Goal: Task Accomplishment & Management: Manage account settings

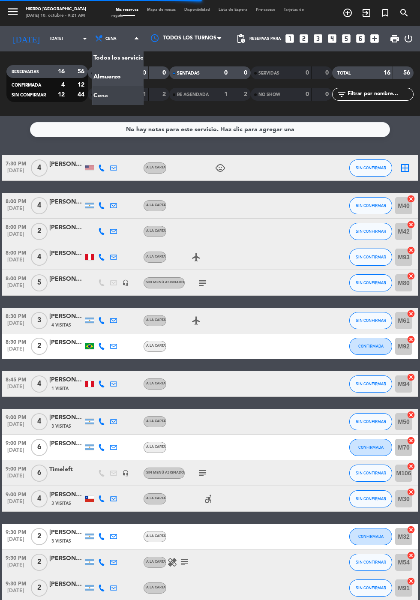
click at [115, 84] on div "menu Hierro [GEOGRAPHIC_DATA] [DATE] 10. octubre - 9:21 AM Mis reservas Mapa de…" at bounding box center [210, 58] width 420 height 116
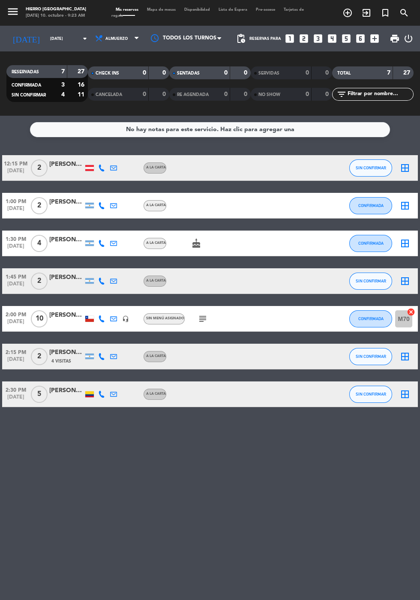
click at [86, 167] on div at bounding box center [89, 168] width 9 height 6
click at [179, 317] on span "Sin menú asignado" at bounding box center [165, 318] width 38 height 3
click at [202, 323] on icon "subject" at bounding box center [202, 319] width 10 height 10
click at [100, 320] on icon at bounding box center [101, 318] width 7 height 7
click at [121, 305] on span at bounding box center [124, 305] width 7 height 7
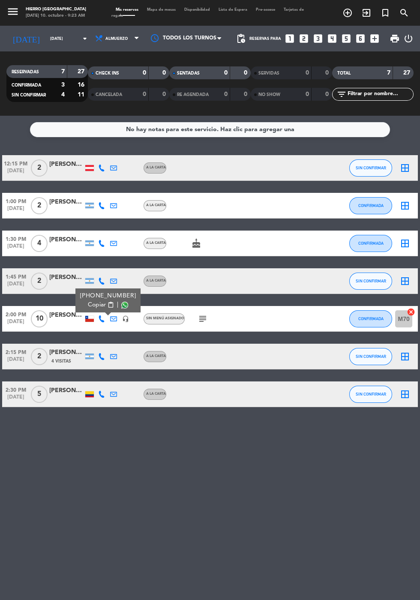
click at [146, 481] on div "No hay notas para este servicio. Haz clic para agregar una 12:15 PM [DATE] 2 [P…" at bounding box center [210, 358] width 420 height 484
click at [81, 399] on div at bounding box center [66, 398] width 34 height 7
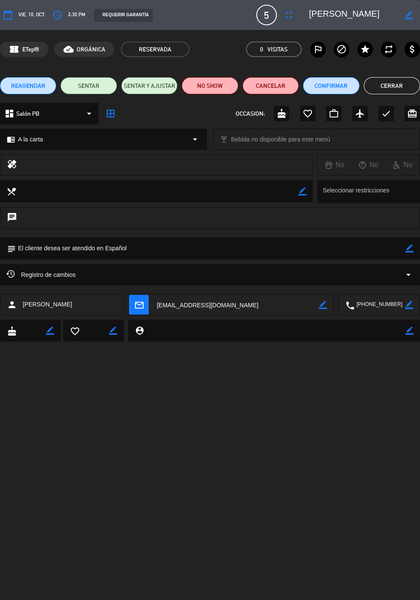
click at [389, 88] on button "Cerrar" at bounding box center [392, 85] width 56 height 17
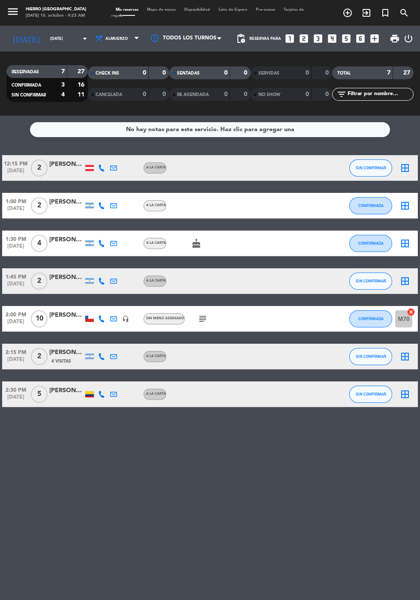
click at [89, 394] on div at bounding box center [89, 394] width 9 height 6
click at [408, 394] on icon "border_all" at bounding box center [405, 394] width 10 height 10
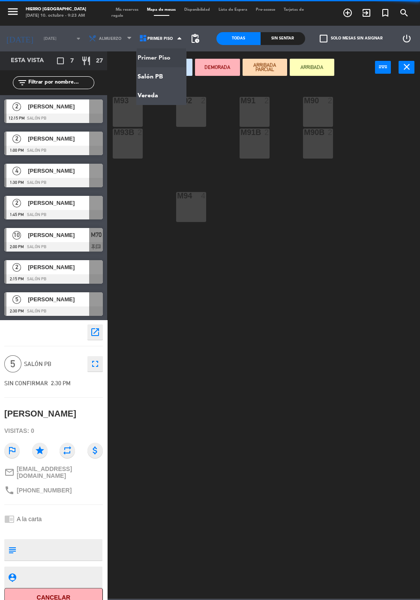
click at [169, 78] on ng-component "menu Hierro [GEOGRAPHIC_DATA] [DATE] 10. octubre - 9:23 AM Mis reservas Mapa de…" at bounding box center [210, 299] width 420 height 598
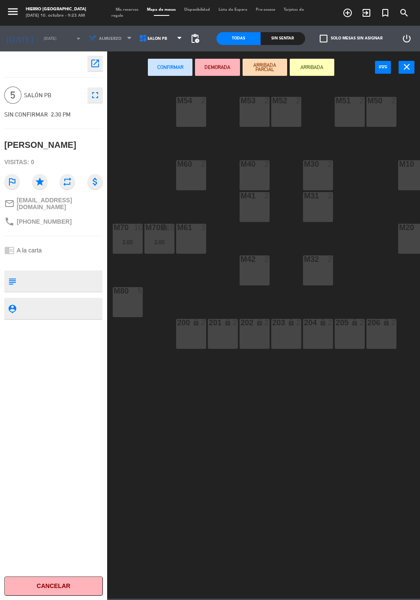
click at [121, 317] on div "M80 5" at bounding box center [128, 302] width 30 height 30
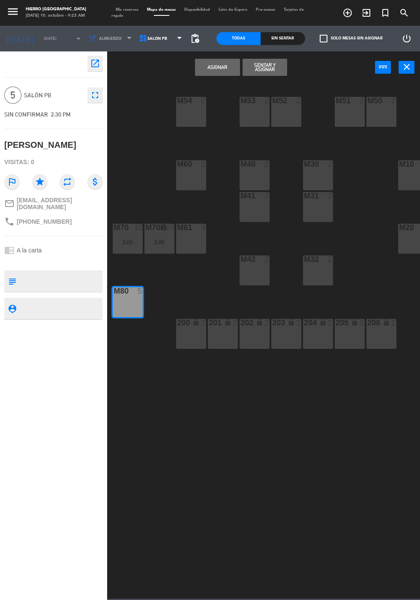
click at [212, 68] on button "Asignar" at bounding box center [217, 67] width 45 height 17
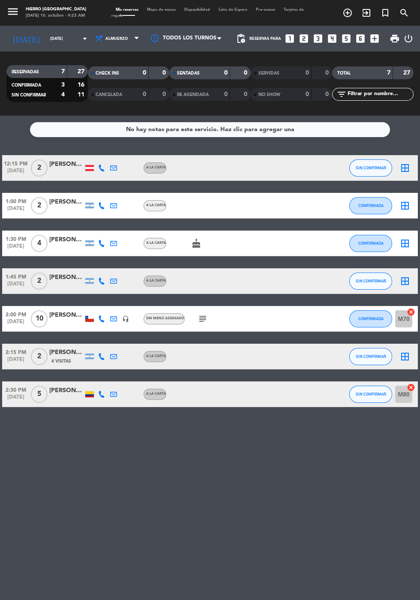
click at [200, 314] on icon "subject" at bounding box center [202, 319] width 10 height 10
click at [181, 272] on div at bounding box center [202, 280] width 72 height 25
click at [193, 239] on icon "cake" at bounding box center [196, 243] width 10 height 10
click at [402, 245] on icon "border_all" at bounding box center [405, 243] width 10 height 10
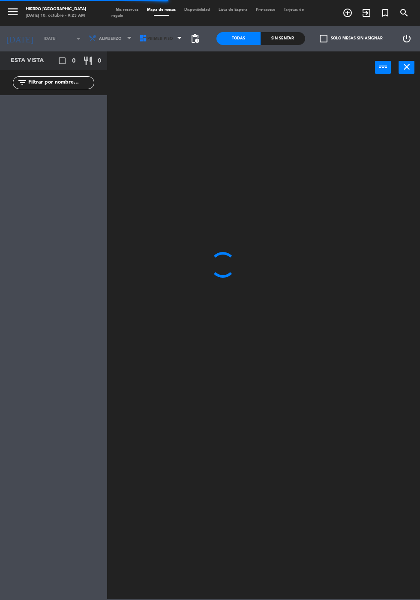
click at [160, 43] on span "Primer Piso" at bounding box center [161, 38] width 51 height 19
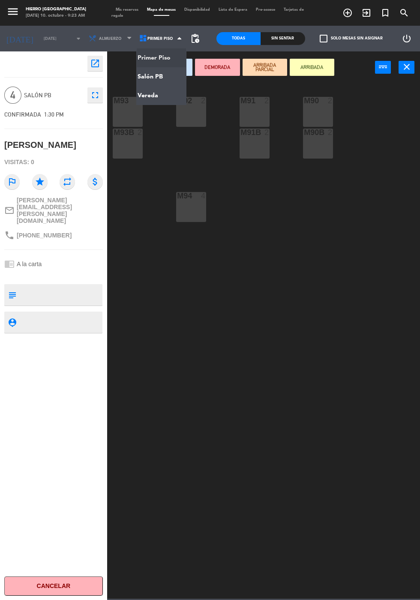
click at [162, 78] on ng-component "menu Hierro [GEOGRAPHIC_DATA] [DATE] 10. octubre - 9:23 AM Mis reservas Mapa de…" at bounding box center [210, 299] width 420 height 598
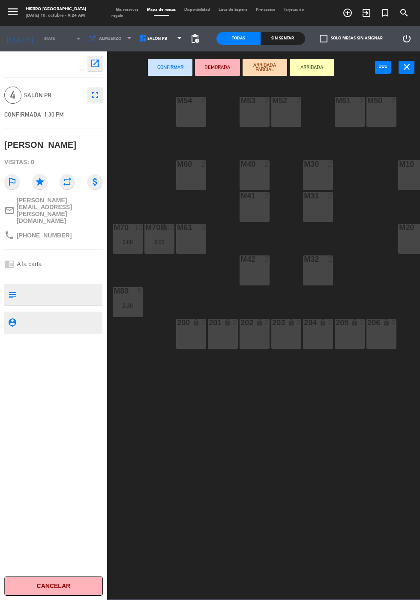
click at [349, 119] on div "M51 2" at bounding box center [350, 112] width 30 height 30
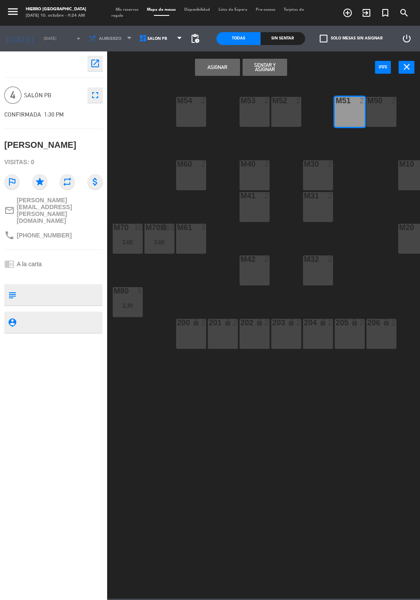
click at [376, 121] on div "M50 2" at bounding box center [381, 112] width 30 height 30
click at [214, 85] on div "M54 2 M53 2 M52 2 M51 2 M50 2 M60 2 M40 2 M30 2 M10 6 M10B lock 1 M41 2 m31 2 M…" at bounding box center [265, 340] width 308 height 517
click at [221, 72] on button "Asignar" at bounding box center [217, 67] width 45 height 17
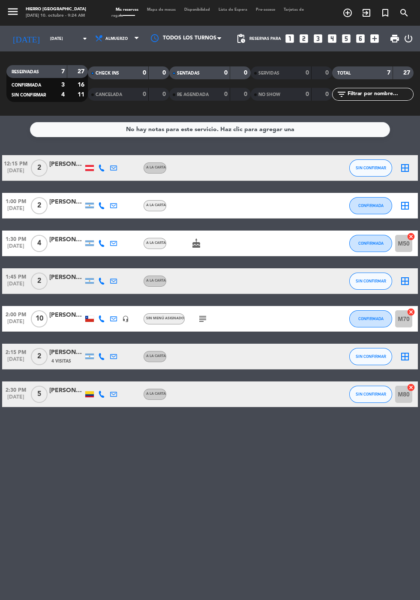
click at [406, 167] on icon "border_all" at bounding box center [405, 168] width 10 height 10
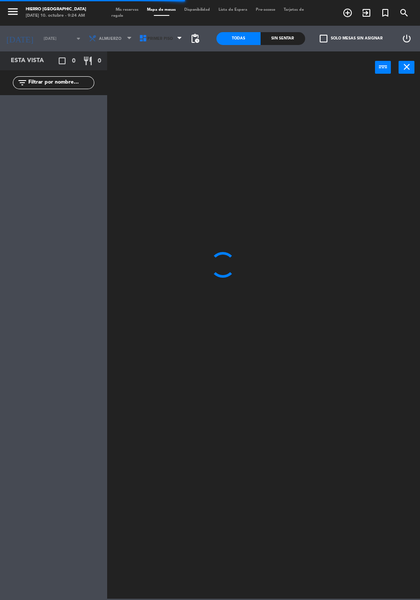
click at [168, 34] on span "Primer Piso" at bounding box center [161, 38] width 51 height 19
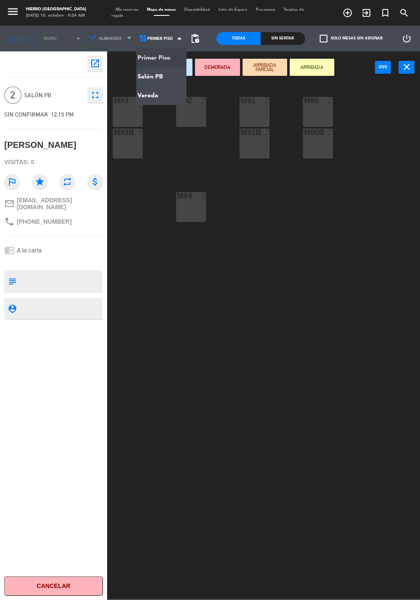
click at [160, 76] on ng-component "menu Hierro [GEOGRAPHIC_DATA] [DATE] 10. octubre - 9:24 AM Mis reservas Mapa de…" at bounding box center [210, 299] width 420 height 598
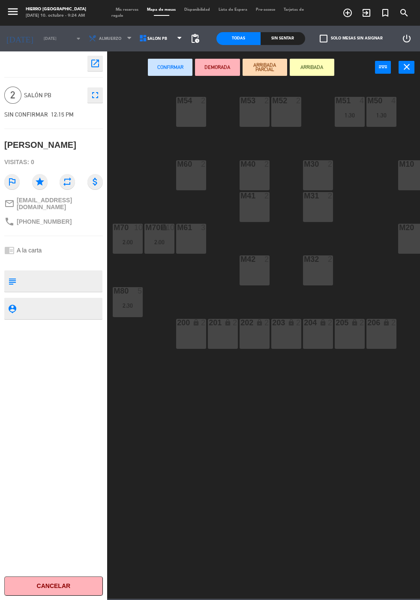
click at [297, 120] on div "M52 2" at bounding box center [286, 112] width 30 height 30
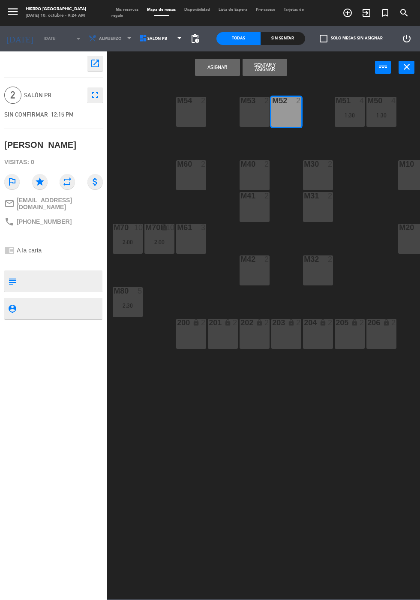
click at [217, 67] on button "Asignar" at bounding box center [217, 67] width 45 height 17
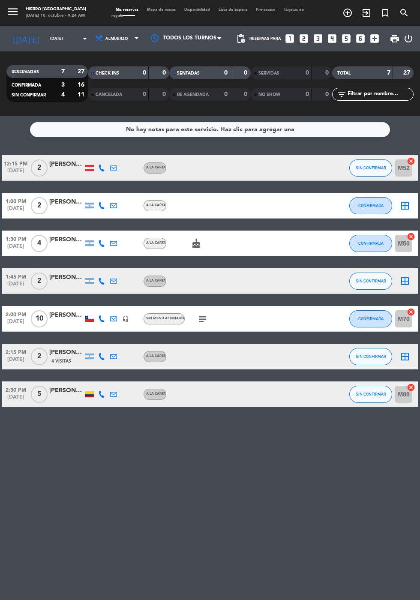
click at [404, 207] on icon "border_all" at bounding box center [405, 205] width 10 height 10
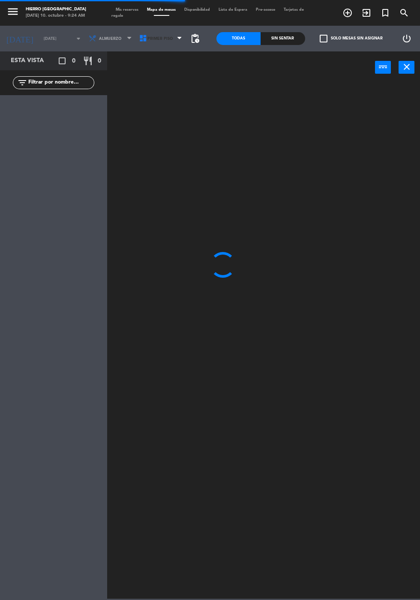
click at [140, 39] on icon at bounding box center [143, 38] width 9 height 9
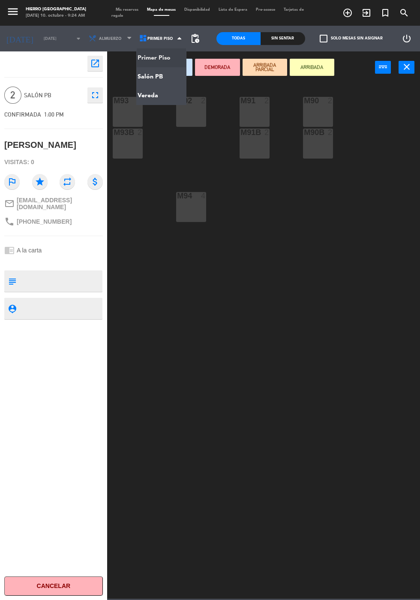
click at [172, 72] on ng-component "menu Hierro [GEOGRAPHIC_DATA] [DATE] 10. octubre - 9:24 AM Mis reservas Mapa de…" at bounding box center [210, 299] width 420 height 598
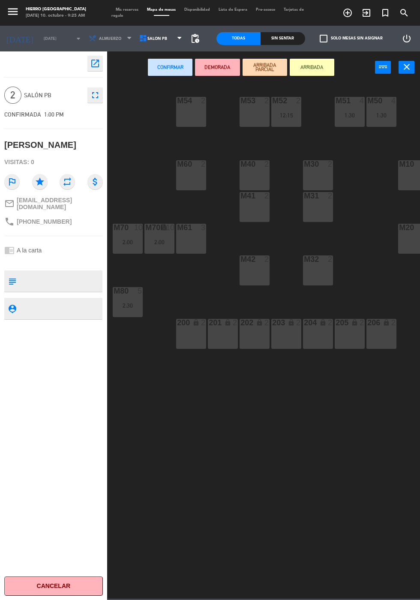
click at [253, 117] on div "M53 2" at bounding box center [254, 112] width 30 height 30
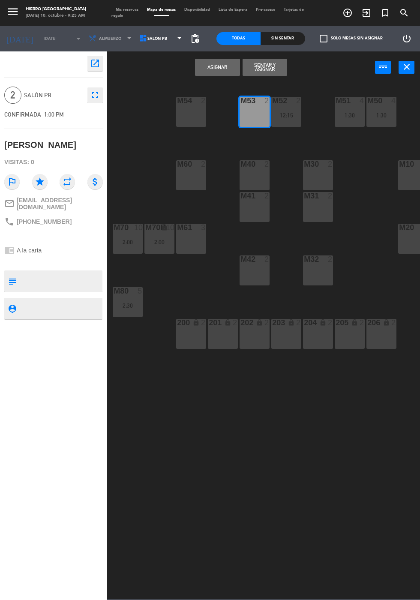
click at [214, 69] on button "Asignar" at bounding box center [217, 67] width 45 height 17
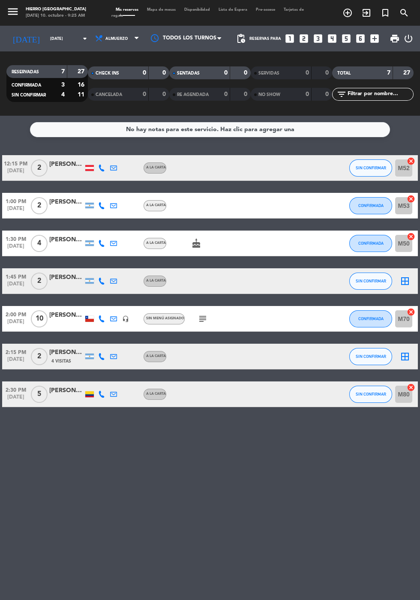
click at [403, 284] on icon "border_all" at bounding box center [405, 281] width 10 height 10
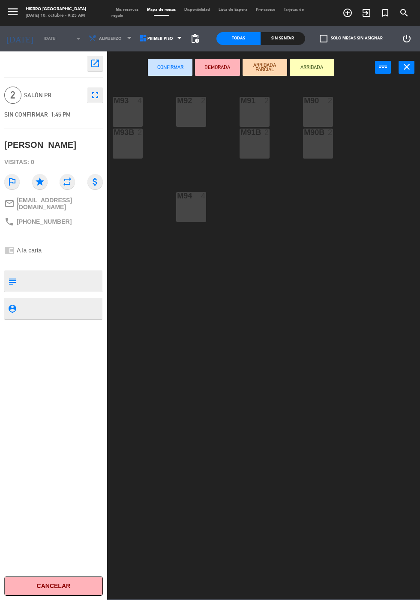
click at [195, 117] on div "M92 2" at bounding box center [191, 112] width 30 height 30
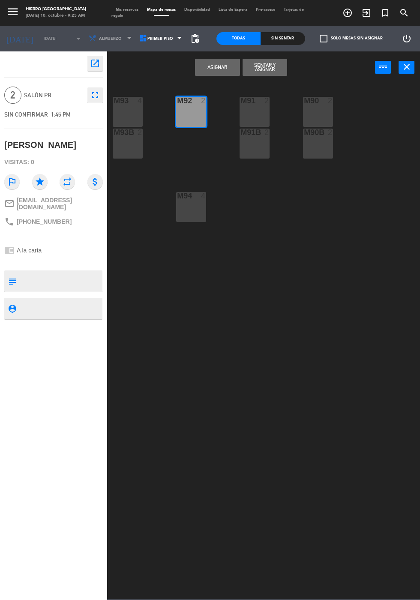
click at [218, 67] on button "Asignar" at bounding box center [217, 67] width 45 height 17
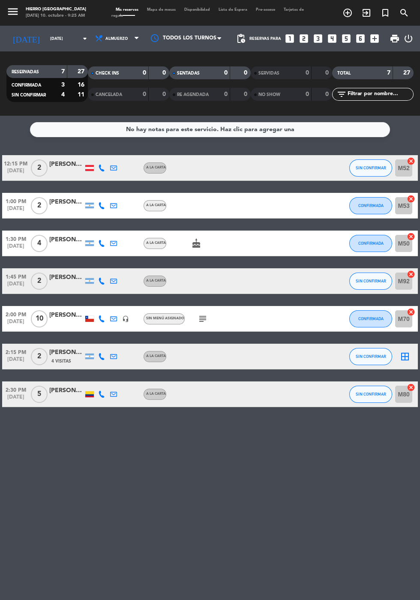
click at [406, 356] on icon "border_all" at bounding box center [405, 356] width 10 height 10
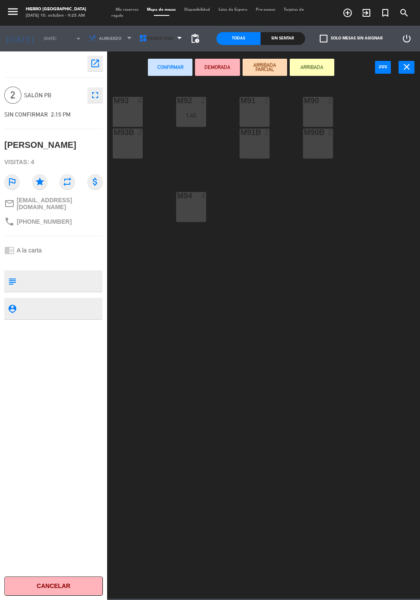
click at [172, 32] on span "Primer Piso" at bounding box center [161, 38] width 51 height 19
click at [165, 70] on ng-component "menu Hierro [GEOGRAPHIC_DATA] [DATE] 10. octubre - 9:25 AM Mis reservas Mapa de…" at bounding box center [210, 299] width 420 height 598
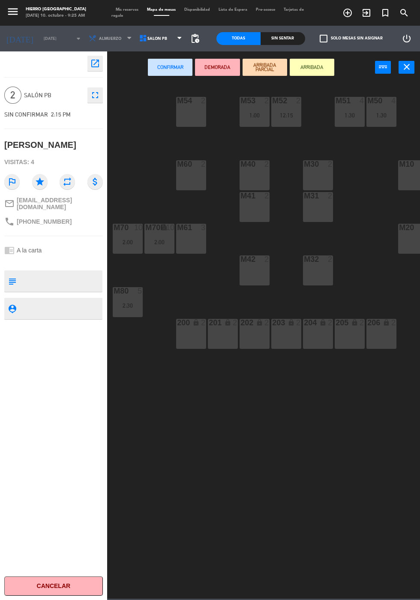
click at [320, 271] on div "M32 2" at bounding box center [318, 270] width 30 height 30
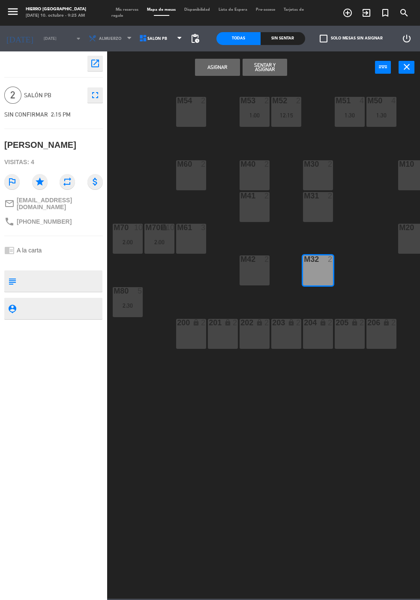
click at [214, 66] on button "Asignar" at bounding box center [217, 67] width 45 height 17
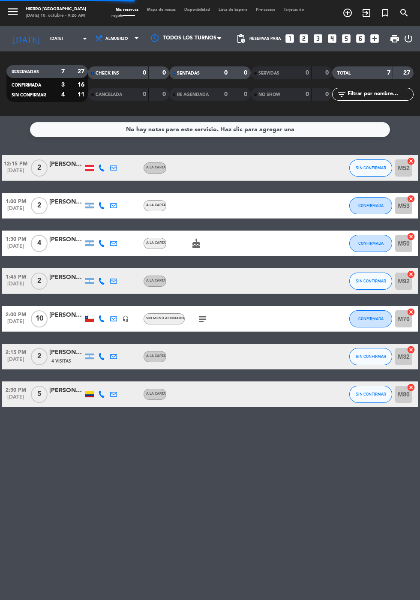
click at [58, 33] on input "[DATE]" at bounding box center [73, 38] width 54 height 13
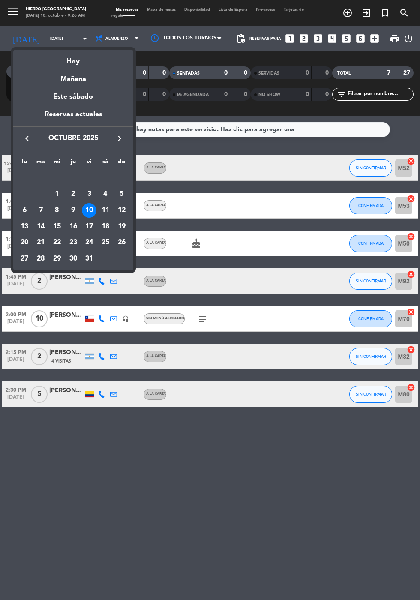
click at [73, 225] on div "16" at bounding box center [73, 226] width 15 height 15
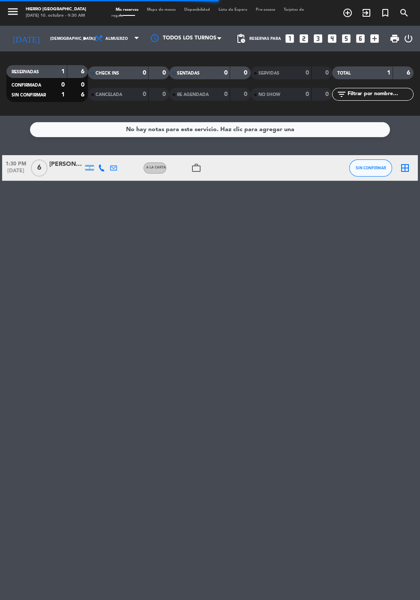
click at [34, 47] on div "[DATE] [DATE] arrow_drop_down" at bounding box center [49, 38] width 86 height 19
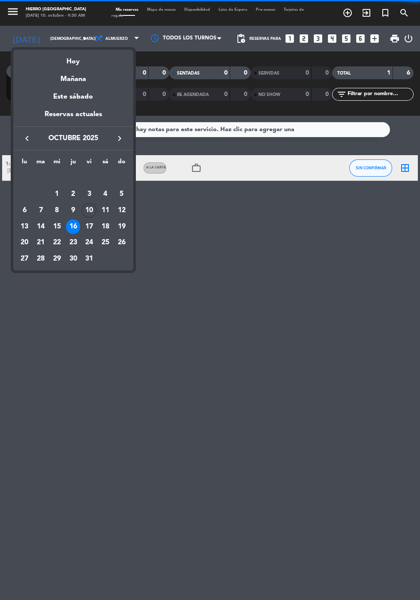
click at [69, 57] on div "Hoy" at bounding box center [73, 59] width 120 height 18
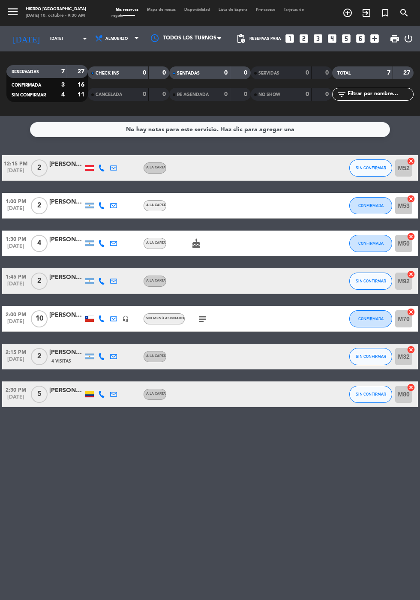
click at [50, 41] on input "[DATE]" at bounding box center [73, 38] width 54 height 13
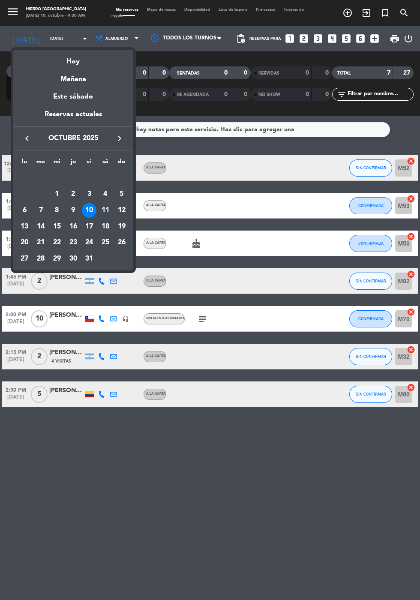
click at [65, 76] on div "Mañana" at bounding box center [73, 76] width 120 height 18
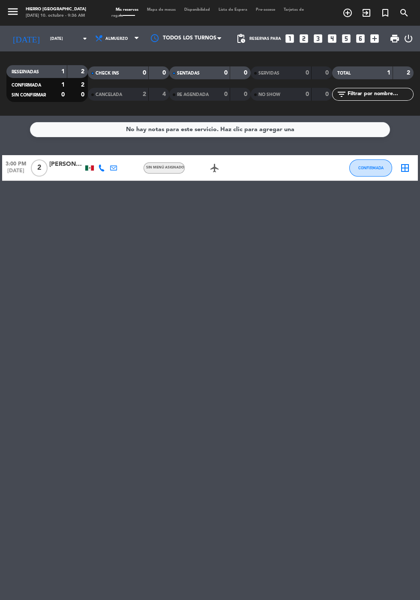
click at [46, 32] on input "[DATE]" at bounding box center [73, 38] width 54 height 13
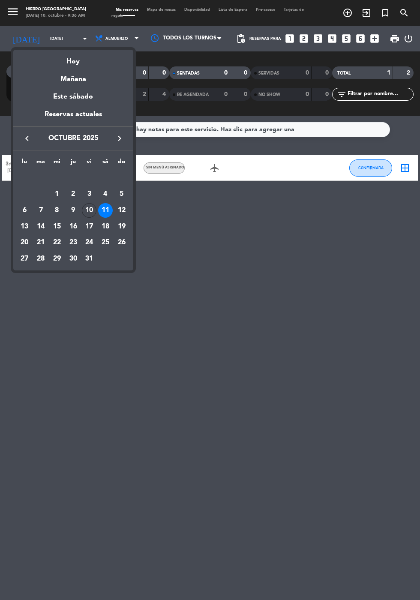
click at [57, 61] on div "Hoy" at bounding box center [73, 59] width 120 height 18
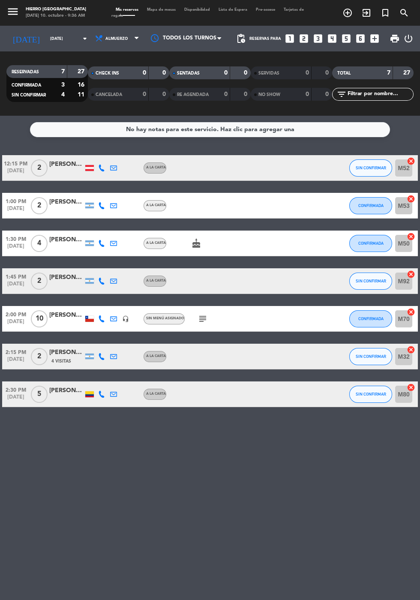
click at [201, 323] on icon "subject" at bounding box center [202, 319] width 10 height 10
click at [261, 424] on div "No hay notas para este servicio. Haz clic para agregar una 12:15 PM [DATE] 2 [P…" at bounding box center [210, 358] width 420 height 484
click at [46, 35] on input "[DATE]" at bounding box center [73, 38] width 54 height 13
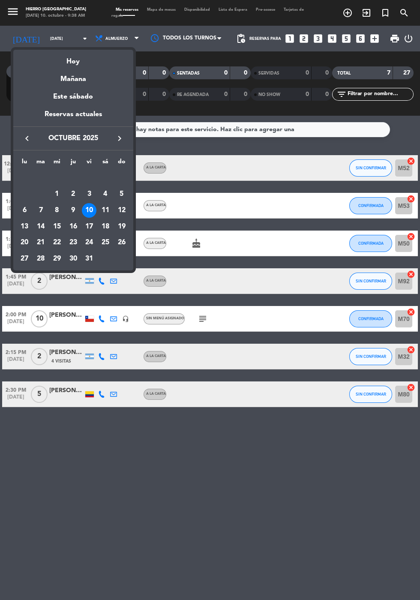
click at [119, 211] on div "12" at bounding box center [121, 210] width 15 height 15
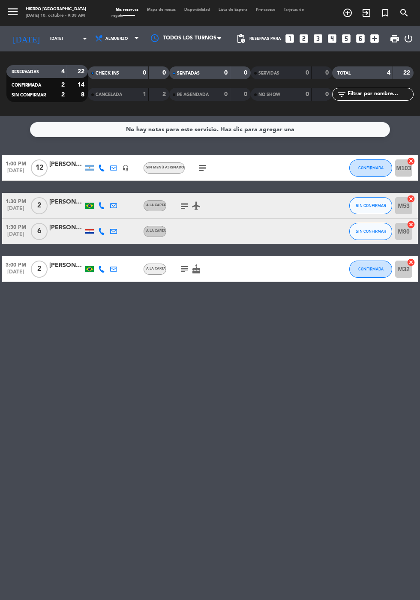
click at [200, 168] on icon "subject" at bounding box center [202, 168] width 10 height 10
click at [182, 205] on icon "subject" at bounding box center [184, 205] width 10 height 10
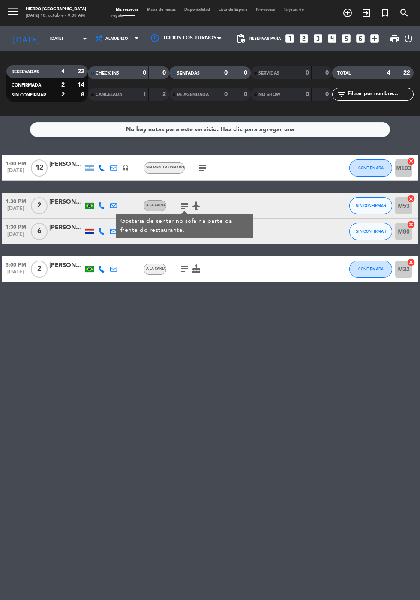
click at [181, 265] on icon "subject" at bounding box center [184, 269] width 10 height 10
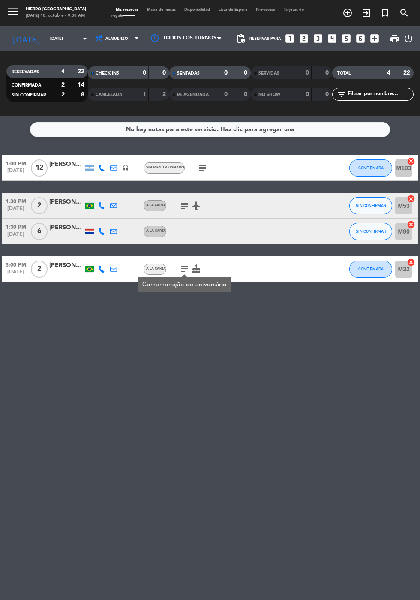
click at [19, 34] on icon "[DATE]" at bounding box center [25, 38] width 39 height 17
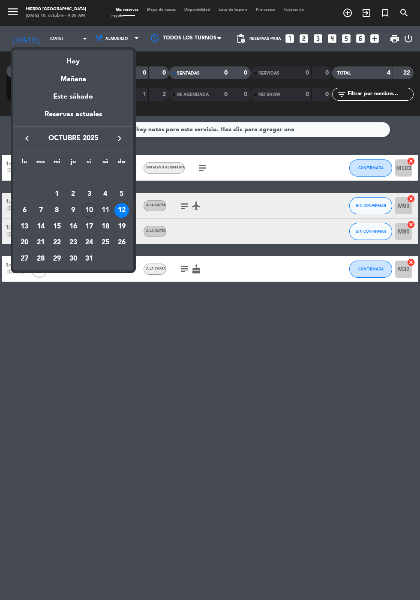
click at [118, 226] on div "19" at bounding box center [121, 226] width 15 height 15
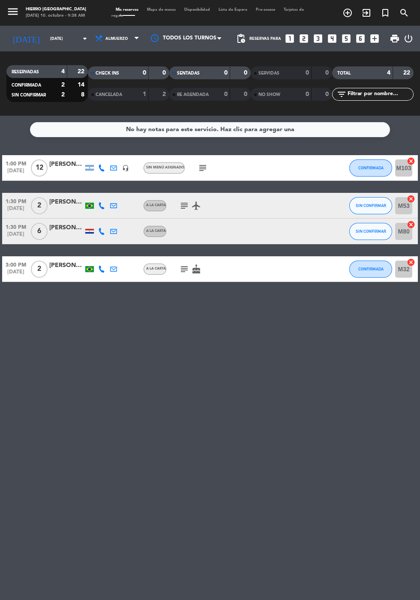
type input "[DATE]"
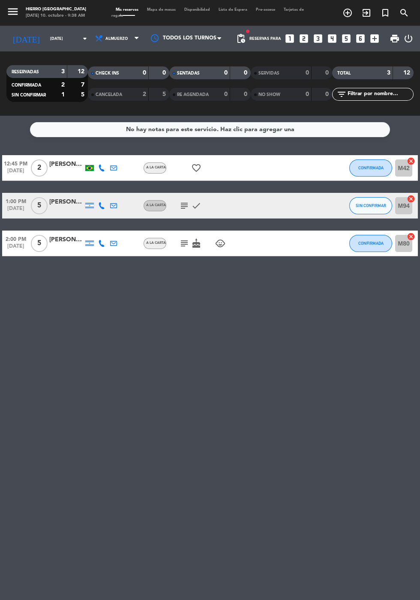
click at [183, 200] on icon "subject" at bounding box center [184, 205] width 10 height 10
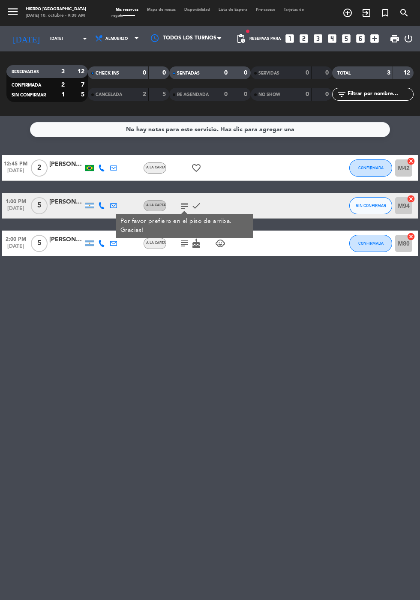
click at [242, 40] on span "pending_actions" at bounding box center [241, 38] width 10 height 10
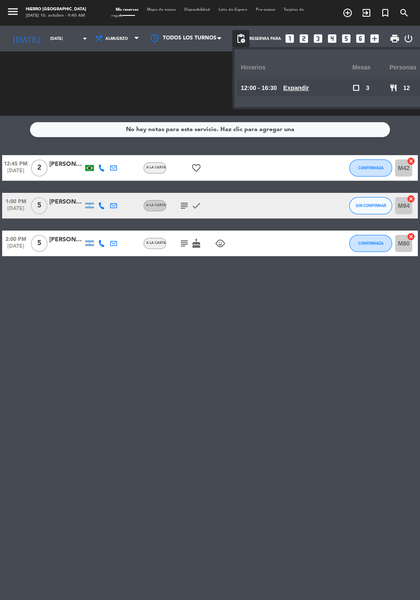
click at [156, 9] on span "Mapa de mesas" at bounding box center [161, 10] width 37 height 4
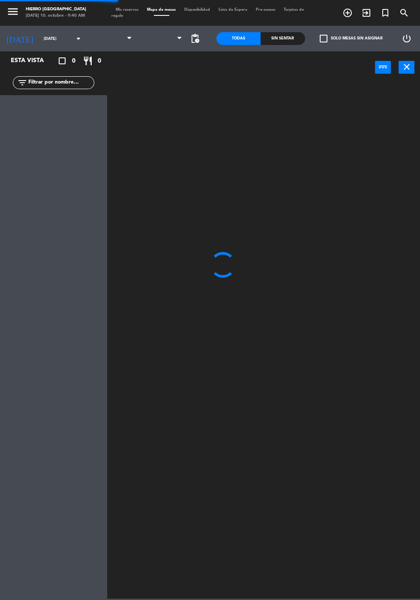
click at [194, 41] on span "pending_actions" at bounding box center [195, 38] width 10 height 10
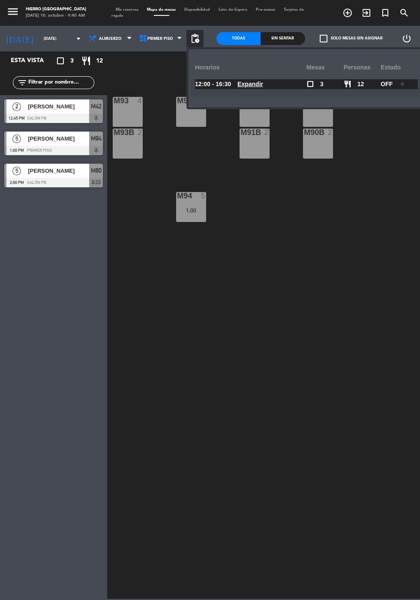
click at [400, 84] on span at bounding box center [401, 83] width 3 height 3
click at [254, 88] on span "Expandir" at bounding box center [250, 84] width 26 height 10
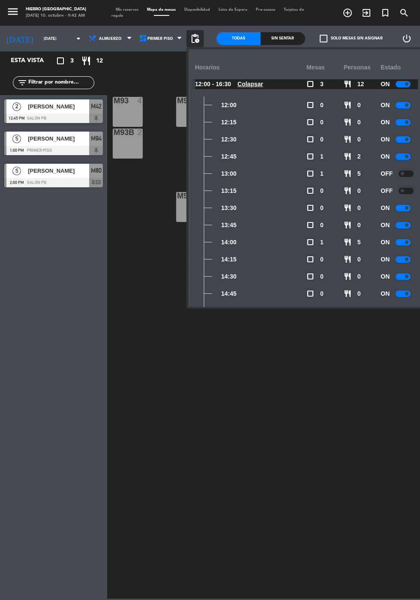
click at [402, 208] on div at bounding box center [402, 208] width 15 height 6
click at [406, 224] on span at bounding box center [406, 224] width 3 height 3
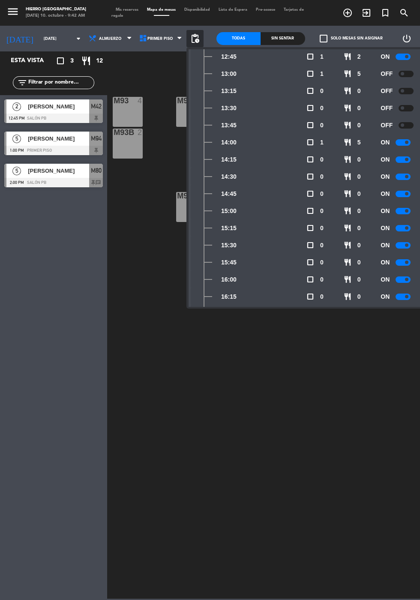
scroll to position [126, 0]
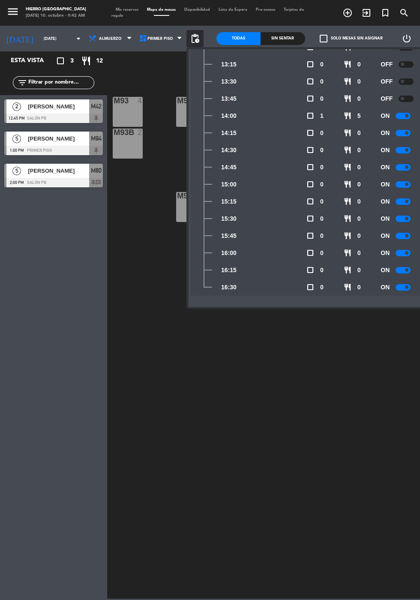
click at [400, 287] on div at bounding box center [402, 287] width 15 height 6
click at [401, 268] on div at bounding box center [402, 270] width 15 height 6
click at [406, 253] on span at bounding box center [406, 252] width 3 height 3
click at [406, 235] on span at bounding box center [406, 235] width 3 height 3
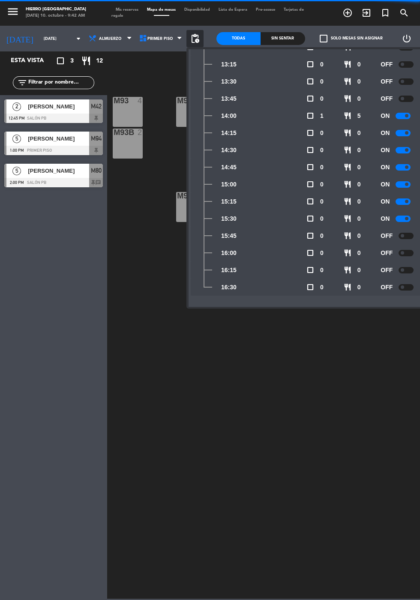
click at [407, 218] on div at bounding box center [402, 218] width 15 height 6
click at [403, 203] on div at bounding box center [402, 201] width 15 height 6
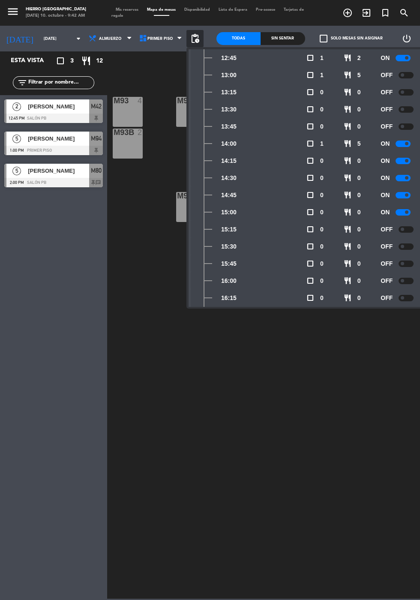
scroll to position [99, 0]
click at [406, 211] on span at bounding box center [406, 210] width 3 height 3
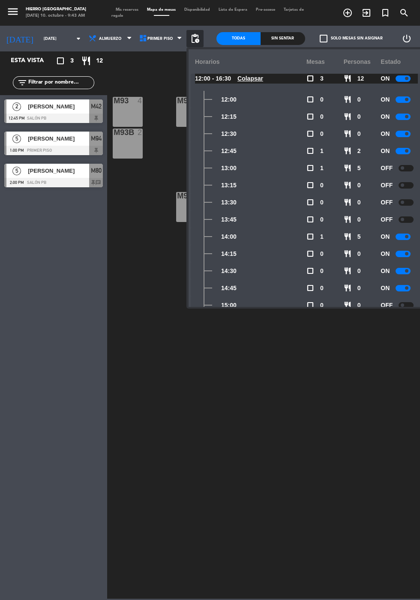
scroll to position [0, 0]
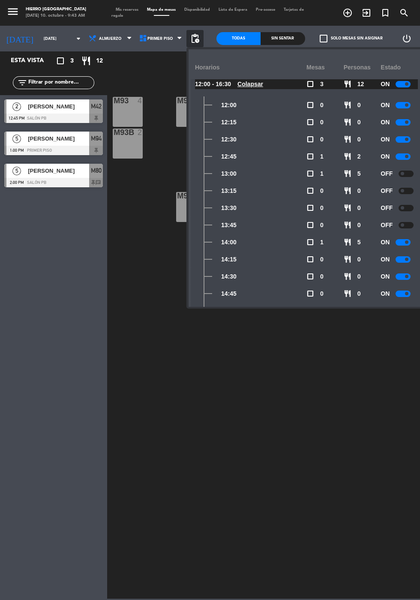
click at [401, 84] on div at bounding box center [402, 84] width 15 height 6
click at [130, 198] on div "M93 4 M92 2 M91 2 M90 2 M93B 2 M91B 2 M90B 2 M94 5 1:00" at bounding box center [265, 340] width 308 height 517
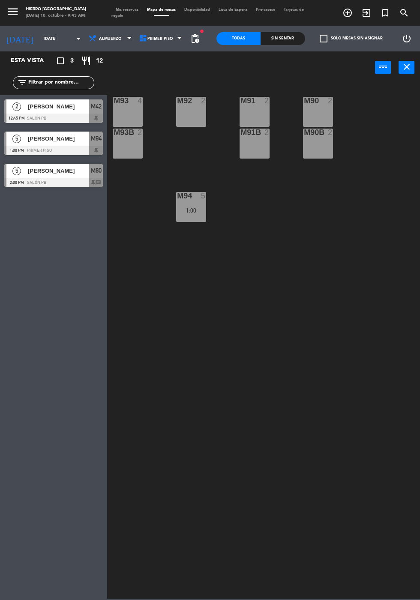
click at [126, 11] on span "Mis reservas" at bounding box center [126, 10] width 31 height 4
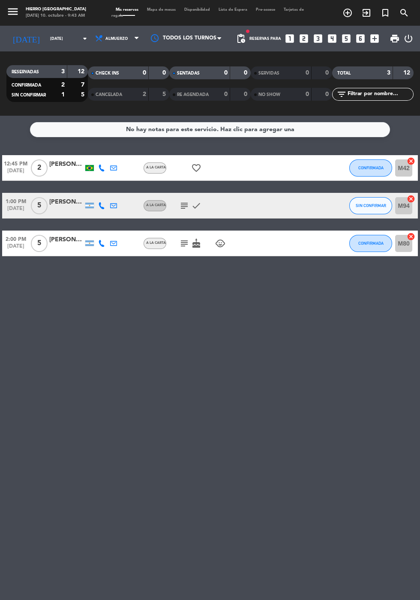
click at [240, 57] on div "RESERVADAS 3 12 CONFIRMADA 2 7 SIN CONFIRMAR 1 5 CHECK INS 0 0 CANCELADA 2 5 SE…" at bounding box center [210, 83] width 420 height 64
click at [240, 36] on span "pending_actions" at bounding box center [241, 38] width 10 height 10
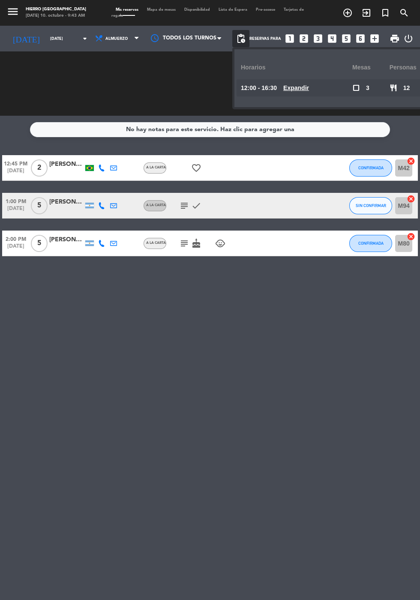
click at [26, 130] on service-notes "No hay notas para este servicio. Haz clic para agregar una" at bounding box center [210, 129] width 420 height 15
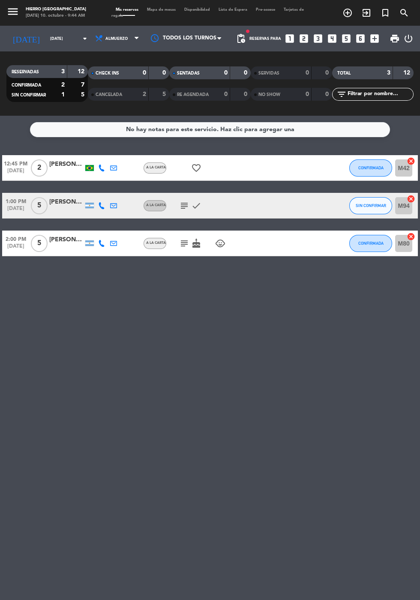
click at [187, 207] on icon "subject" at bounding box center [184, 205] width 10 height 10
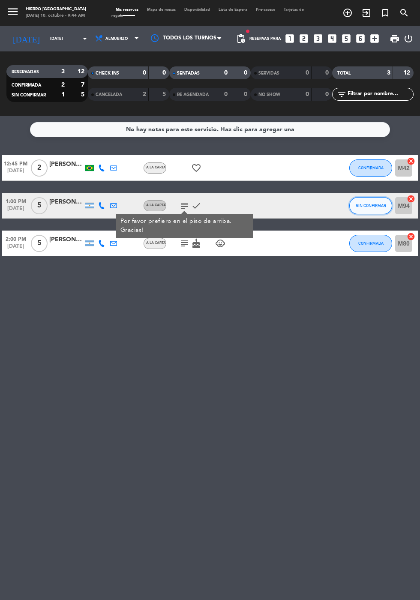
click at [374, 203] on span "SIN CONFIRMAR" at bounding box center [370, 205] width 30 height 5
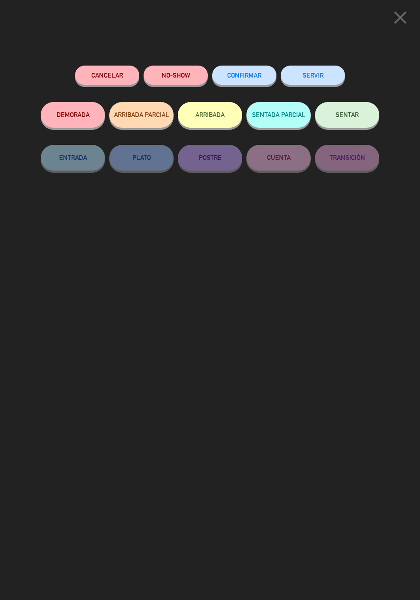
click at [272, 75] on button "CONFIRMAR" at bounding box center [244, 75] width 64 height 19
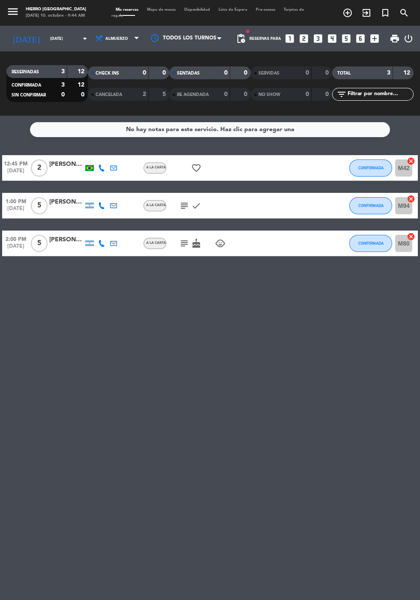
click at [188, 208] on icon "subject" at bounding box center [184, 205] width 10 height 10
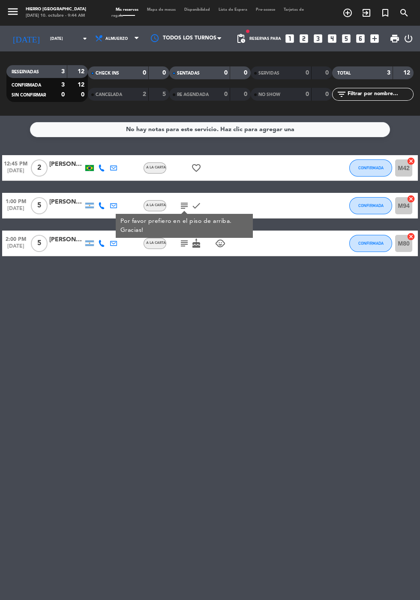
click at [185, 247] on icon "subject" at bounding box center [184, 243] width 10 height 10
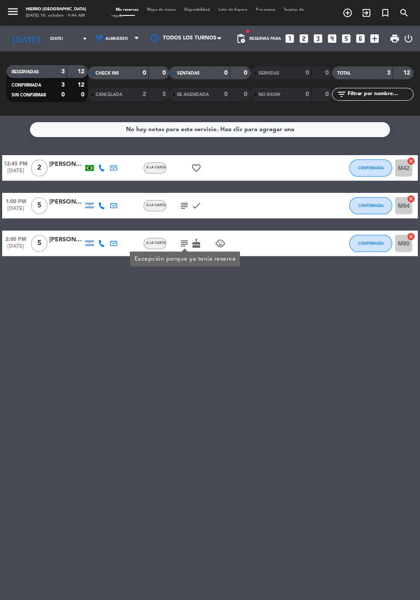
click at [184, 205] on icon "subject" at bounding box center [184, 205] width 10 height 10
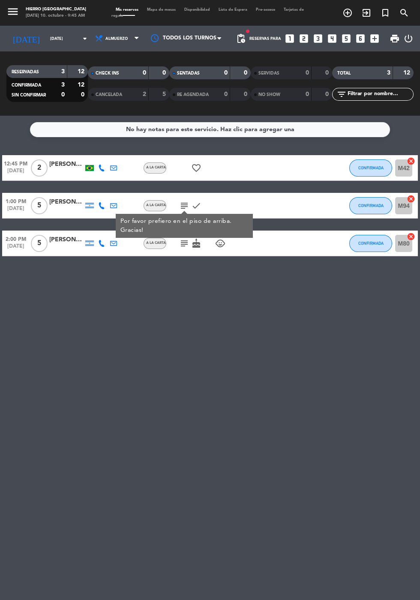
click at [46, 41] on input "[DATE]" at bounding box center [73, 38] width 54 height 13
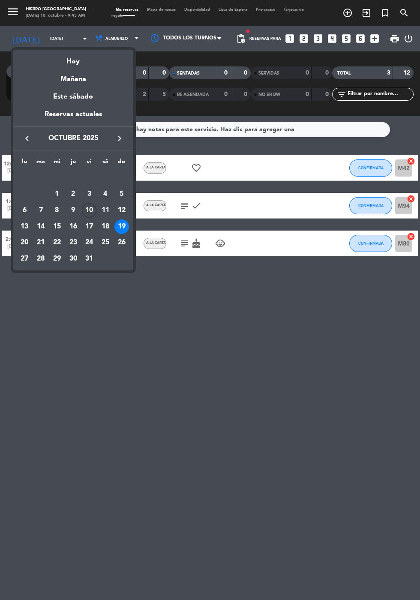
click at [72, 60] on div "Hoy" at bounding box center [73, 59] width 120 height 18
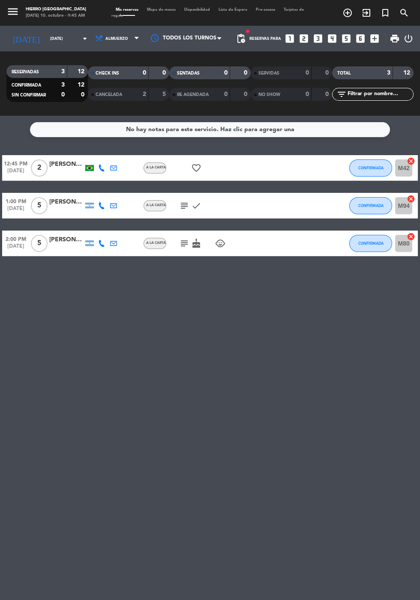
type input "[DATE]"
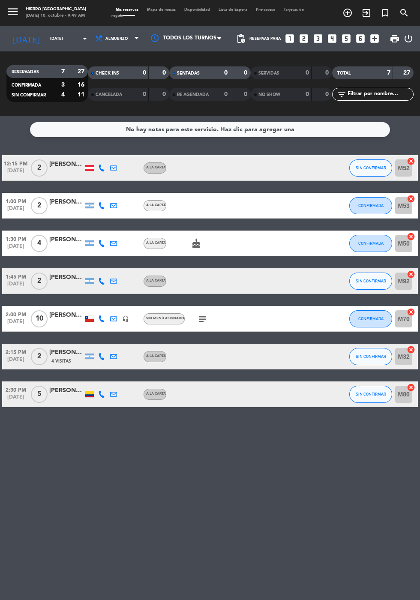
click at [147, 10] on span "Mapa de mesas" at bounding box center [161, 10] width 37 height 4
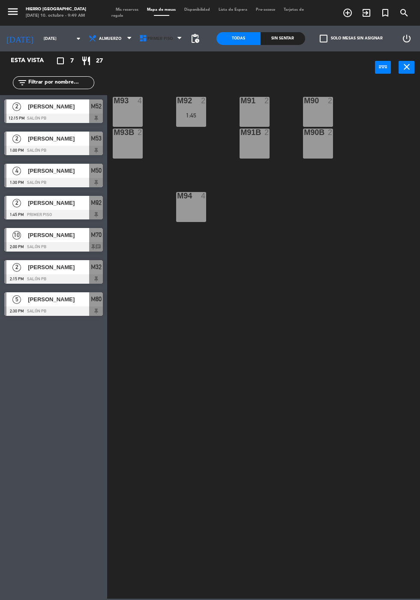
click at [154, 45] on span "Primer Piso" at bounding box center [161, 38] width 51 height 19
click at [144, 69] on ng-component "menu Hierro [GEOGRAPHIC_DATA] [DATE] 10. octubre - 9:49 AM Mis reservas Mapa de…" at bounding box center [210, 299] width 420 height 598
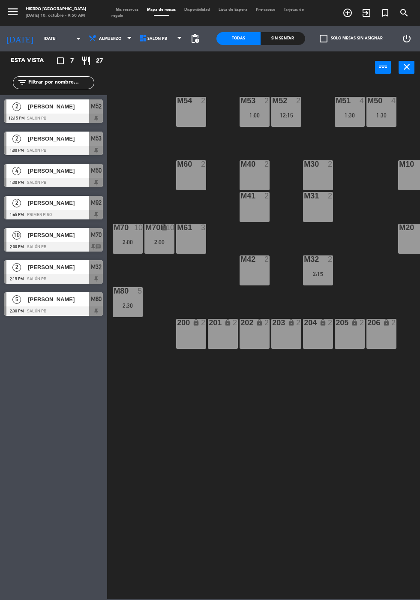
click at [323, 273] on div "2:15" at bounding box center [318, 274] width 30 height 6
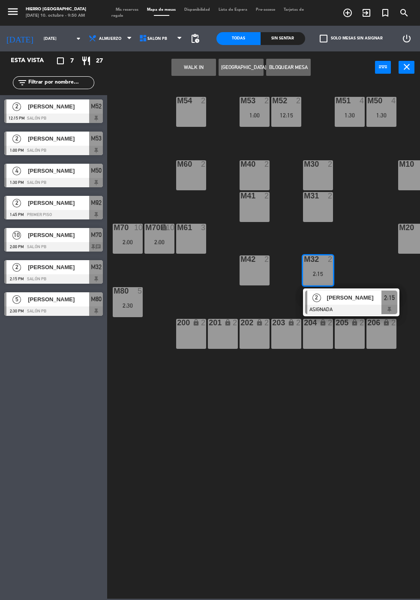
click at [355, 305] on div at bounding box center [351, 309] width 92 height 9
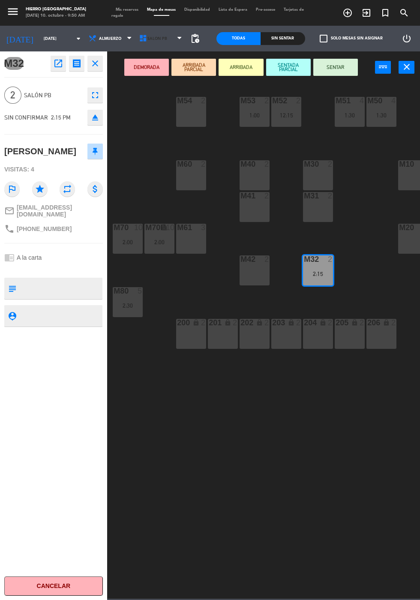
click at [139, 40] on icon at bounding box center [143, 38] width 9 height 9
click at [141, 57] on ng-component "menu Hierro [GEOGRAPHIC_DATA] [DATE] 10. octubre - 9:50 AM Mis reservas Mapa de…" at bounding box center [210, 299] width 420 height 598
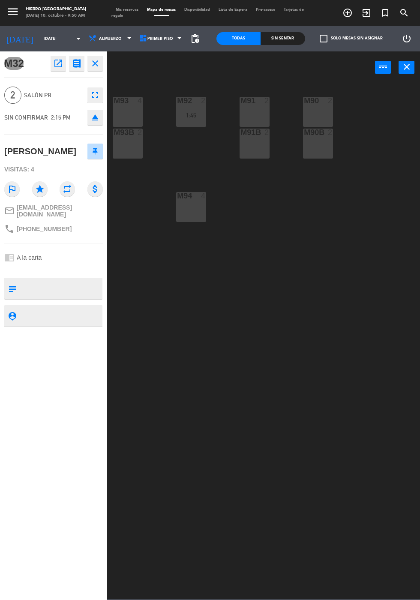
click at [329, 118] on div "M90 2" at bounding box center [318, 112] width 30 height 30
click at [225, 73] on button "Mover" at bounding box center [240, 67] width 45 height 17
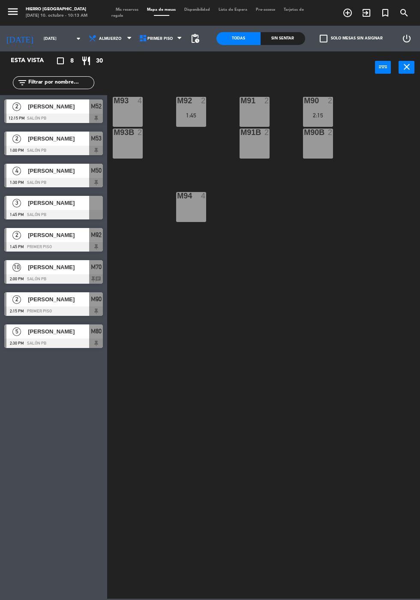
click at [5, 336] on div at bounding box center [5, 336] width 2 height 24
